Goal: Find specific page/section: Find specific page/section

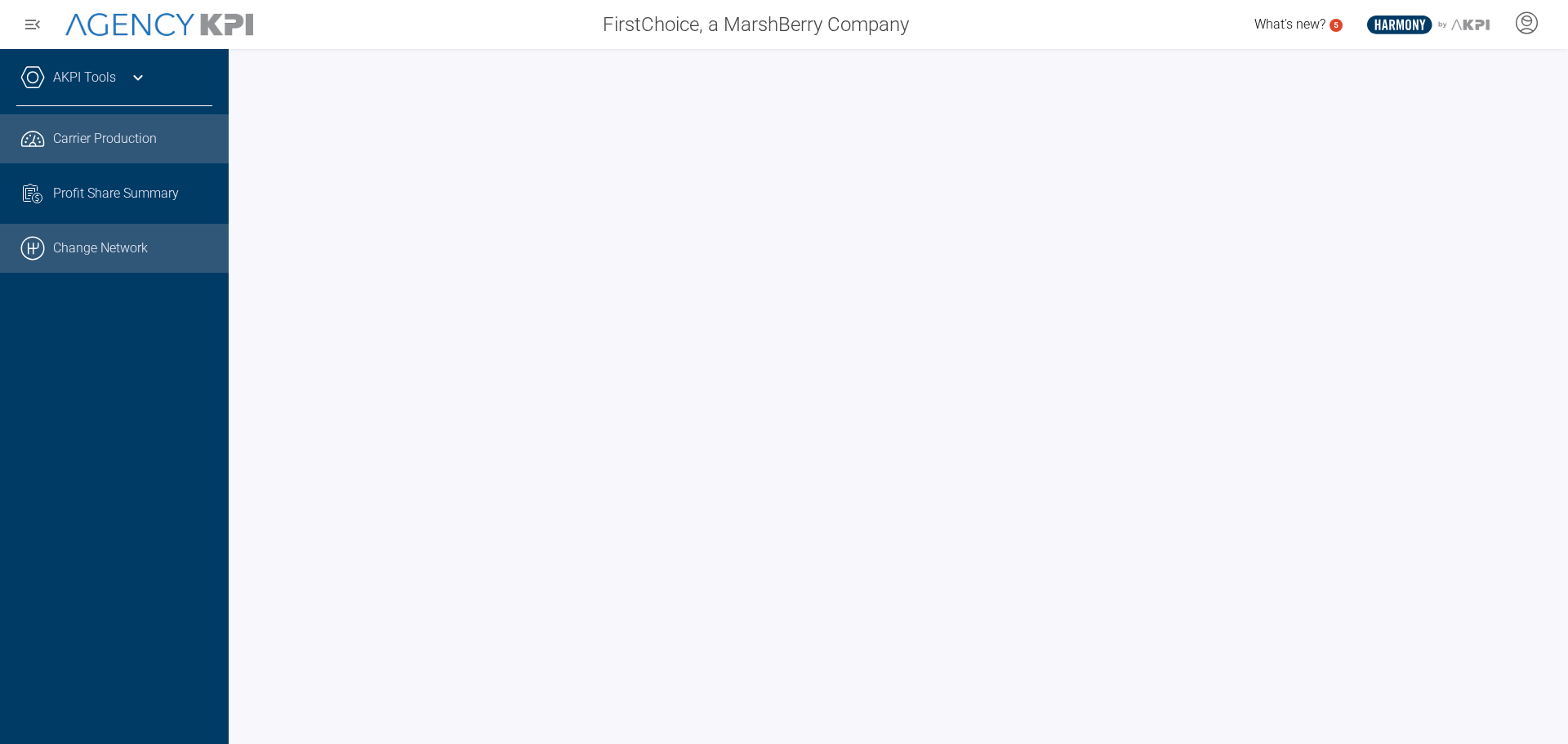
click at [100, 239] on link ".cls-1{fill:none;stroke:#000;stroke-linecap:round;stroke-linejoin:round;stroke-…" at bounding box center [115, 248] width 229 height 49
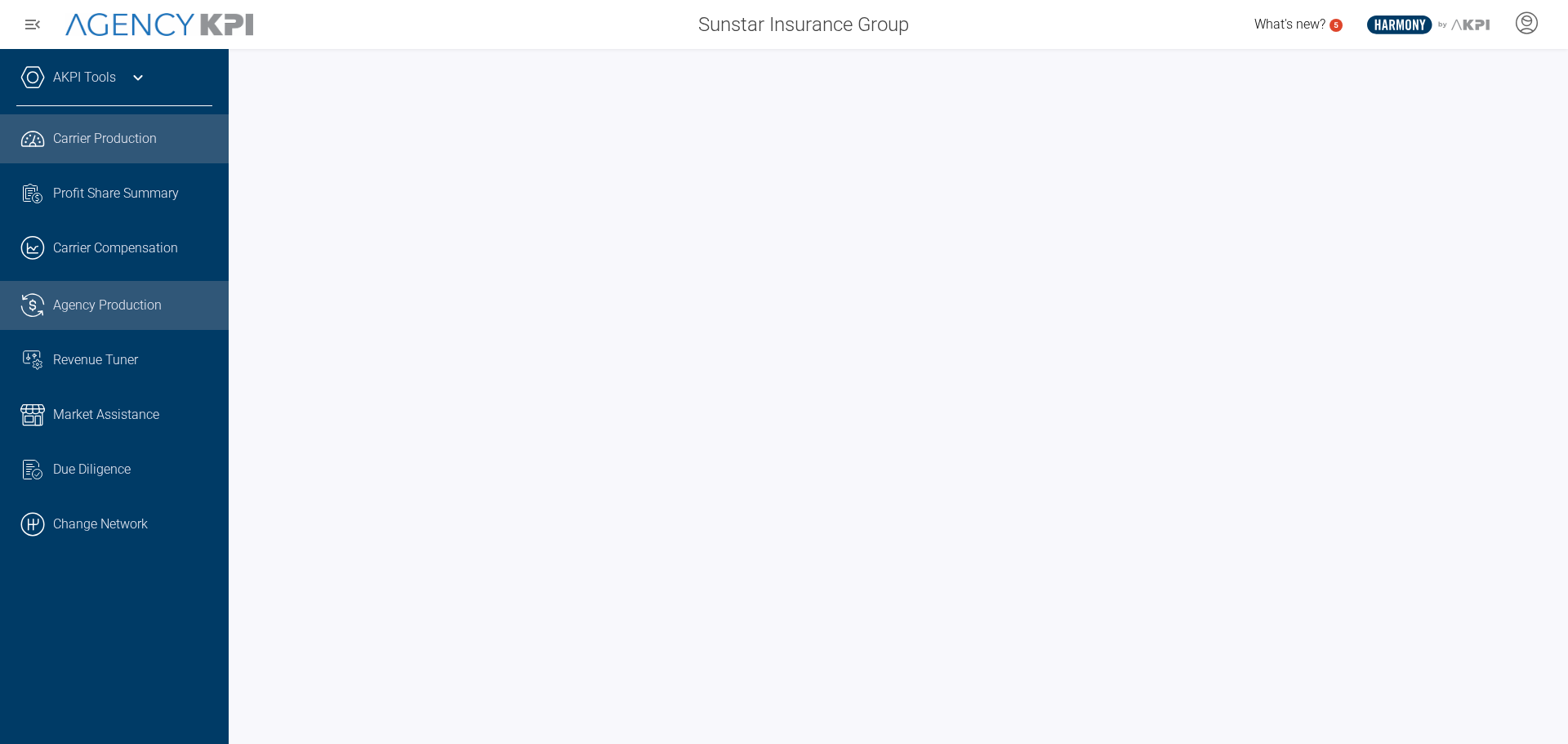
click at [91, 310] on span "Agency Production" at bounding box center [107, 306] width 108 height 19
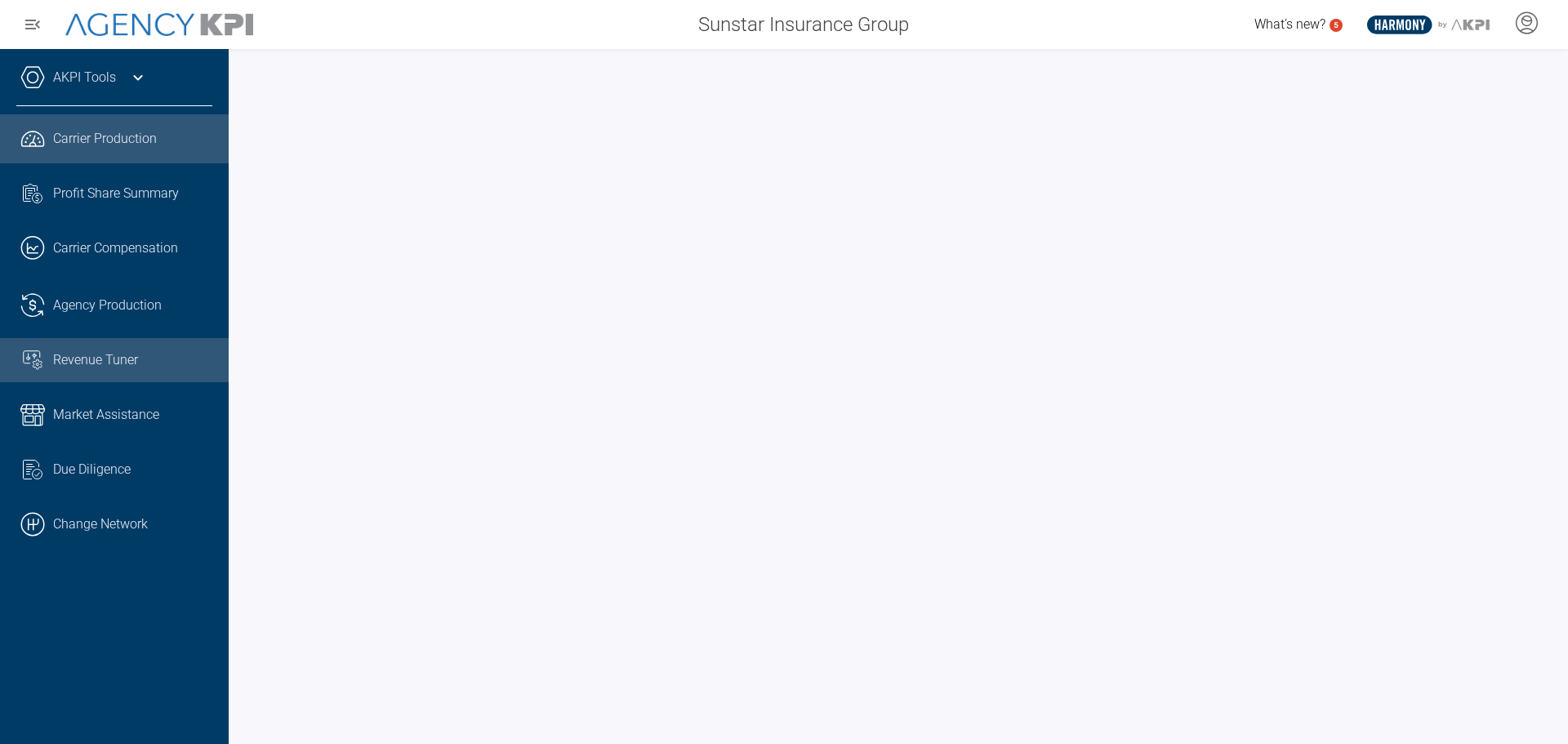
click at [94, 356] on span "Revenue Tuner" at bounding box center [95, 360] width 85 height 19
